Goal: Information Seeking & Learning: Learn about a topic

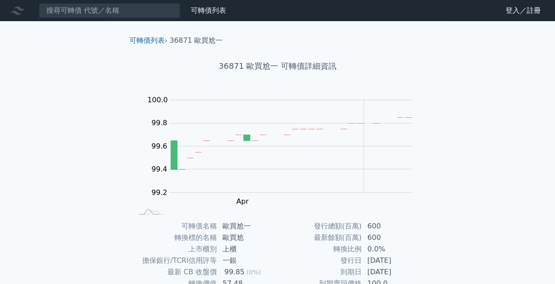
scroll to position [124, 0]
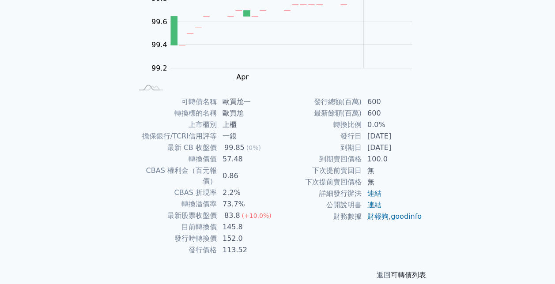
click at [417, 271] on link "可轉債列表" at bounding box center [407, 275] width 35 height 8
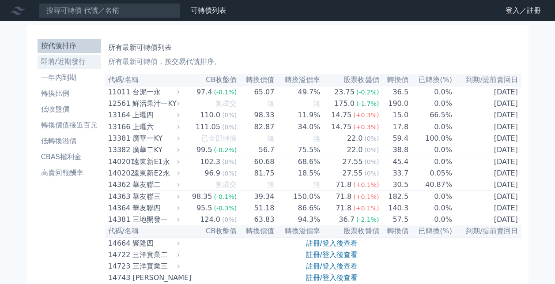
click at [73, 61] on li "即將/近期發行" at bounding box center [70, 61] width 64 height 11
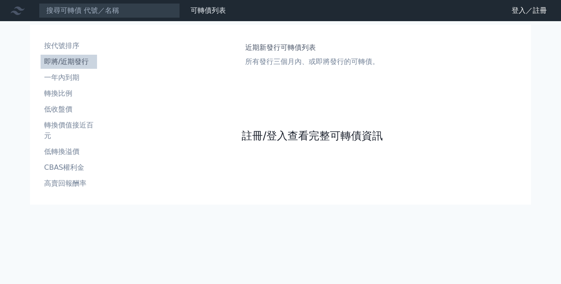
click at [357, 139] on link "註冊/登入查看完整可轉債資訊" at bounding box center [312, 136] width 141 height 14
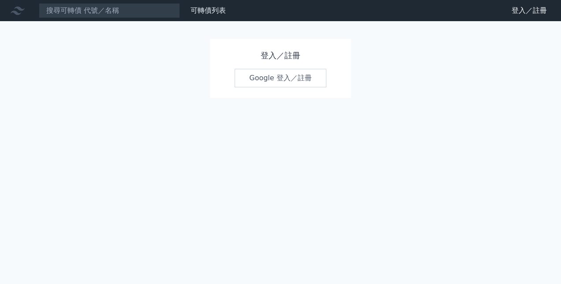
click at [247, 77] on link "Google 登入／註冊" at bounding box center [281, 78] width 92 height 19
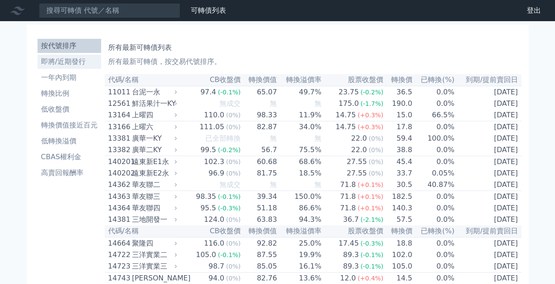
click at [47, 61] on li "即將/近期發行" at bounding box center [70, 61] width 64 height 11
